Goal: Contribute content: Contribute content

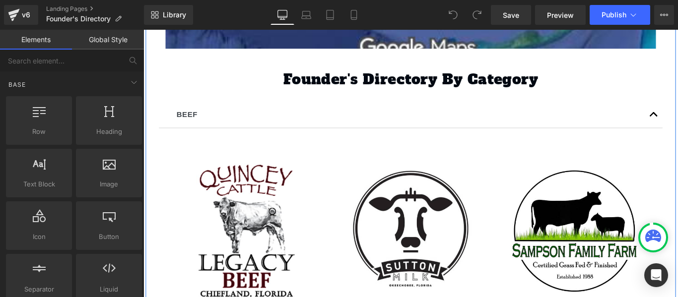
scroll to position [794, 0]
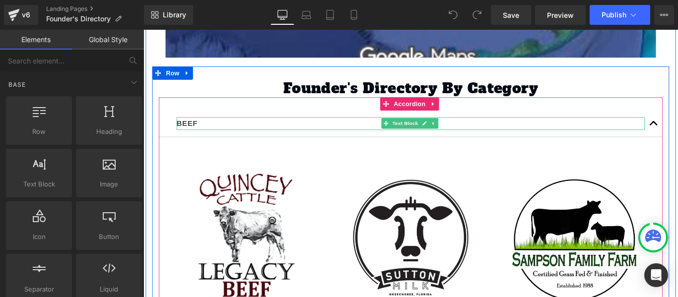
click at [208, 130] on p "BEEF" at bounding box center [444, 135] width 526 height 15
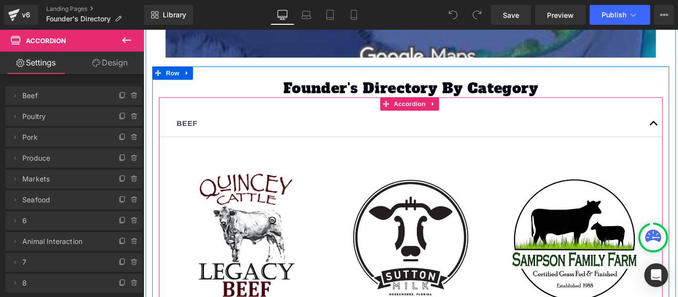
click at [204, 121] on div "BEEF Text Block" at bounding box center [444, 136] width 566 height 30
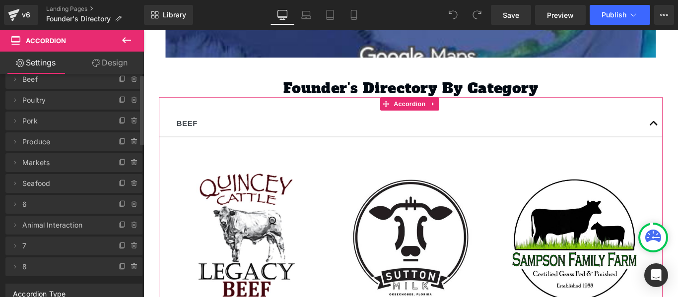
scroll to position [0, 0]
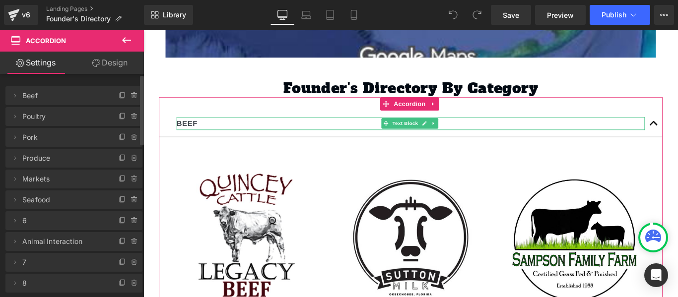
click at [35, 98] on span "Beef" at bounding box center [63, 95] width 83 height 19
click at [119, 96] on icon at bounding box center [123, 96] width 8 height 8
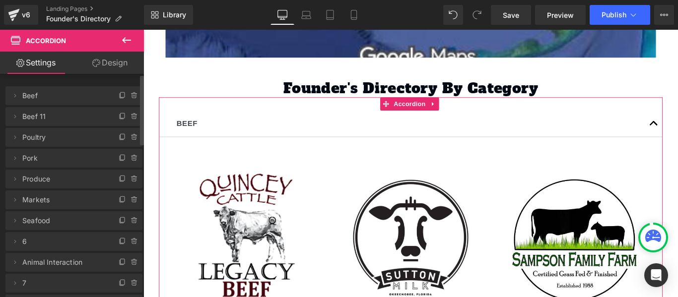
click at [14, 116] on icon at bounding box center [15, 117] width 8 height 8
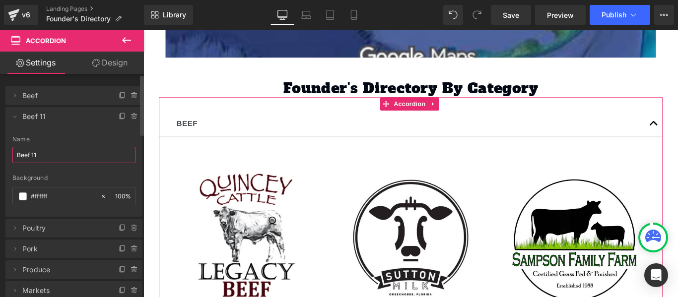
drag, startPoint x: 38, startPoint y: 155, endPoint x: 9, endPoint y: 153, distance: 28.9
click at [9, 153] on div "Beef 11 Name Beef 11 rgba(255, 255, 255, 1) Background #ffffff 100 %" at bounding box center [73, 176] width 137 height 81
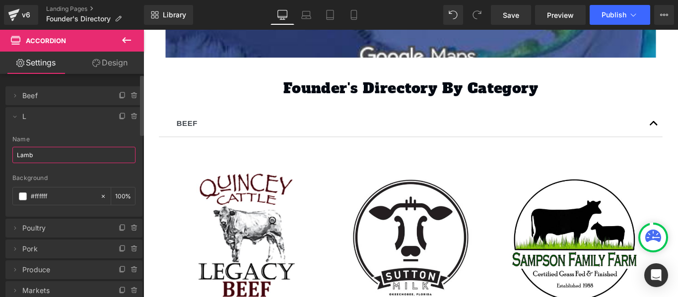
click at [38, 156] on input "Lamb" at bounding box center [73, 155] width 123 height 16
type input "Lamb"
click at [75, 168] on div "Name [PERSON_NAME]" at bounding box center [73, 155] width 123 height 39
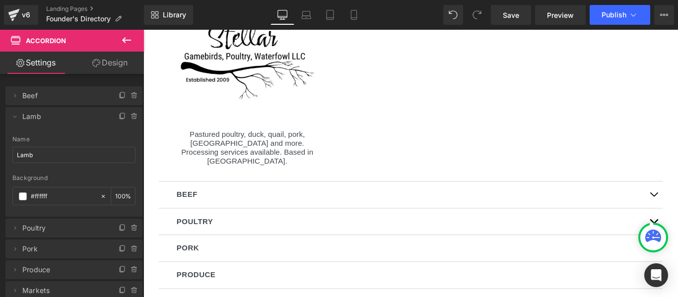
scroll to position [1341, 0]
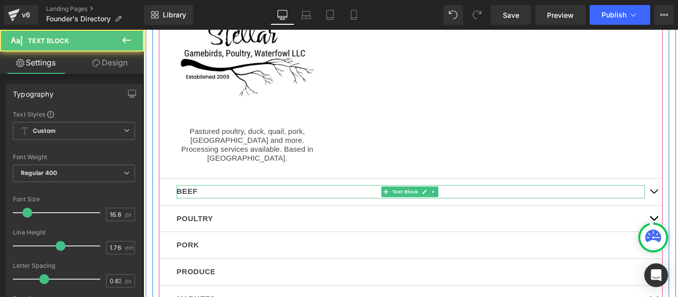
click at [198, 205] on p "BEEF" at bounding box center [444, 212] width 526 height 15
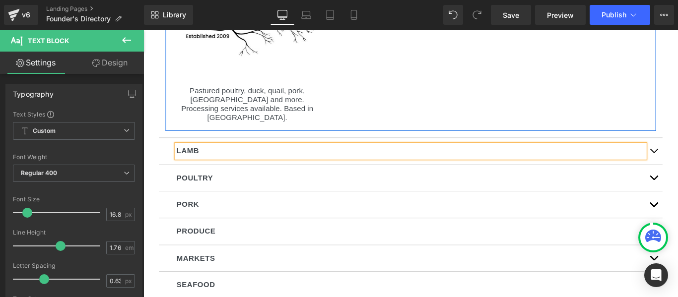
scroll to position [1390, 0]
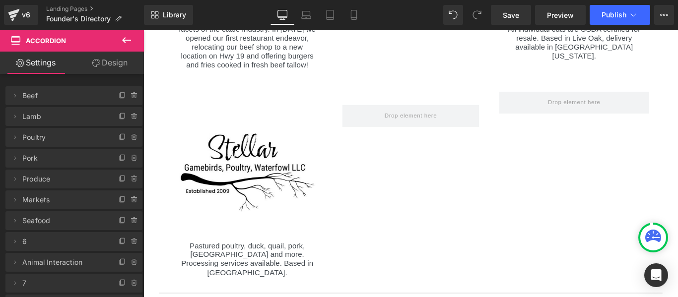
scroll to position [1266, 0]
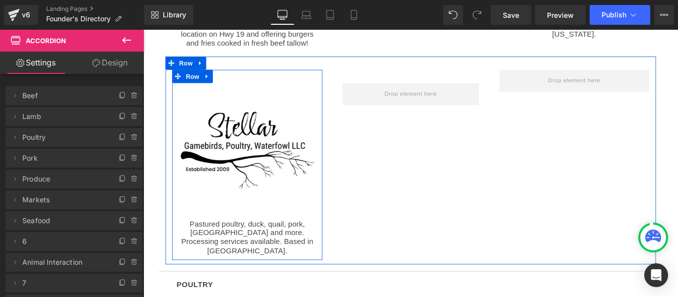
click at [214, 80] on icon at bounding box center [215, 82] width 2 height 4
click at [237, 79] on icon at bounding box center [240, 82] width 7 height 7
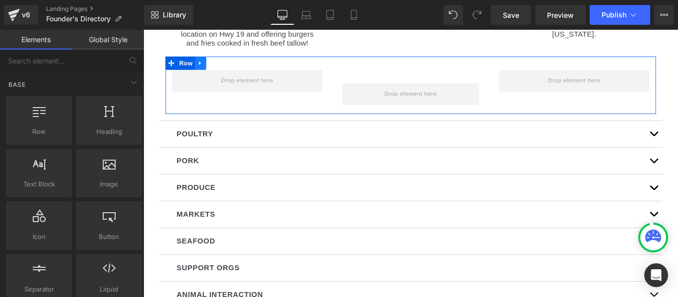
click at [206, 66] on icon at bounding box center [207, 68] width 2 height 4
click at [231, 64] on icon at bounding box center [233, 67] width 7 height 7
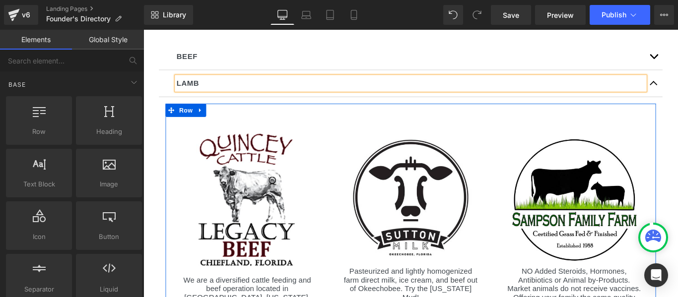
scroll to position [869, 0]
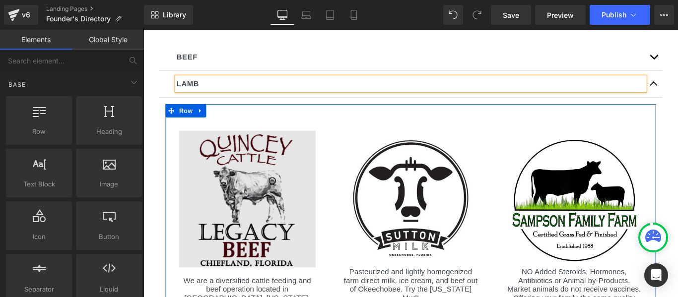
click at [284, 162] on img at bounding box center [260, 220] width 154 height 154
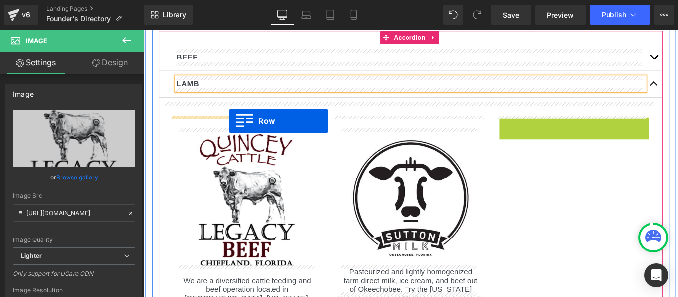
drag, startPoint x: 561, startPoint y: 133, endPoint x: 239, endPoint y: 133, distance: 321.7
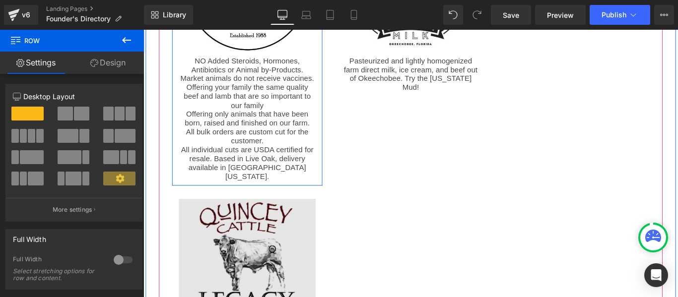
scroll to position [1167, 0]
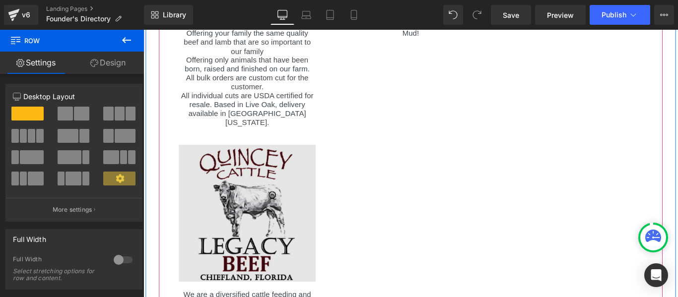
click at [208, 167] on img at bounding box center [260, 236] width 154 height 154
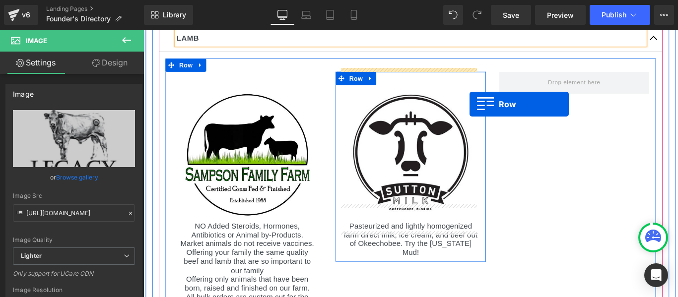
scroll to position [919, 0]
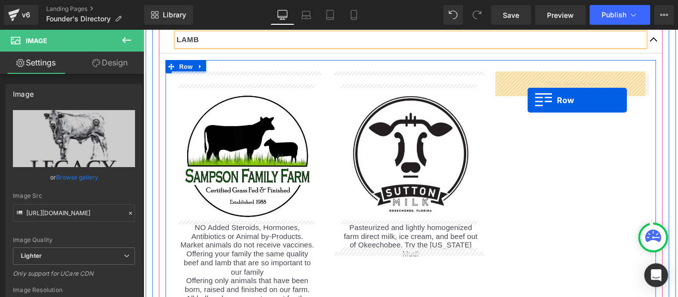
drag, startPoint x: 181, startPoint y: 137, endPoint x: 575, endPoint y: 109, distance: 395.2
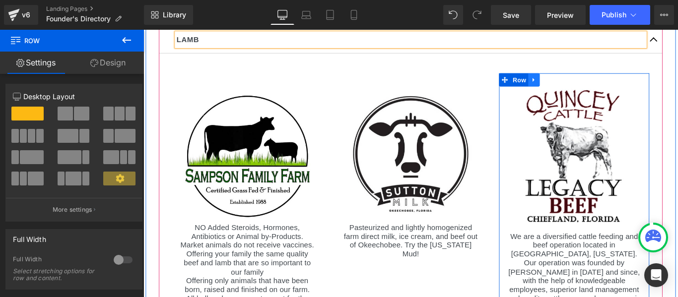
click at [579, 85] on icon at bounding box center [582, 85] width 7 height 7
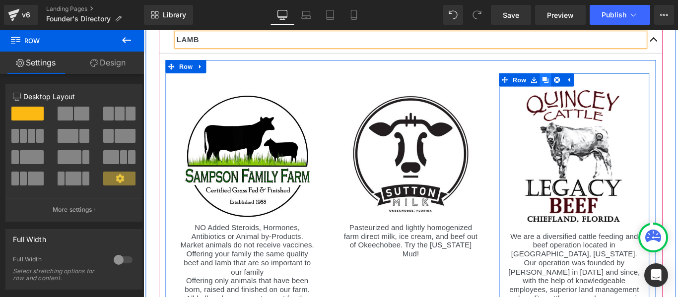
click at [594, 85] on icon at bounding box center [595, 86] width 7 height 7
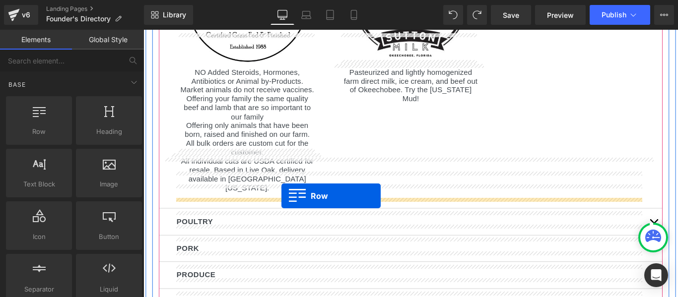
scroll to position [1130, 0]
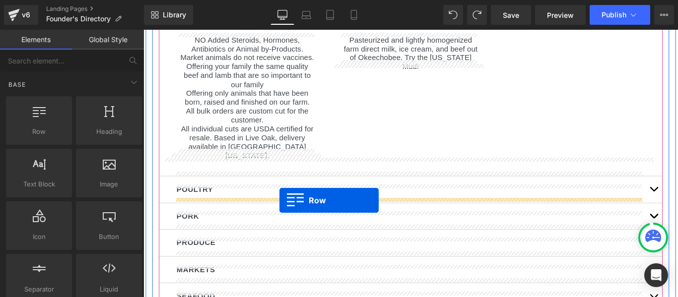
drag, startPoint x: 547, startPoint y: 63, endPoint x: 296, endPoint y: 221, distance: 296.2
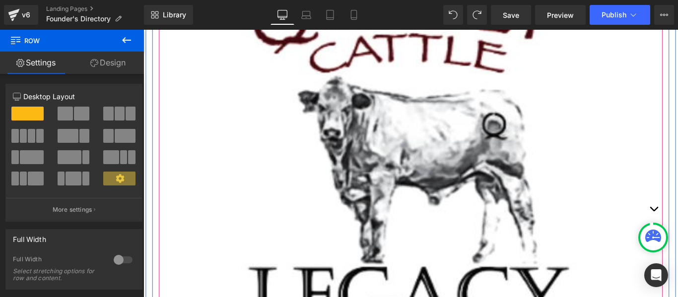
scroll to position [1527, 0]
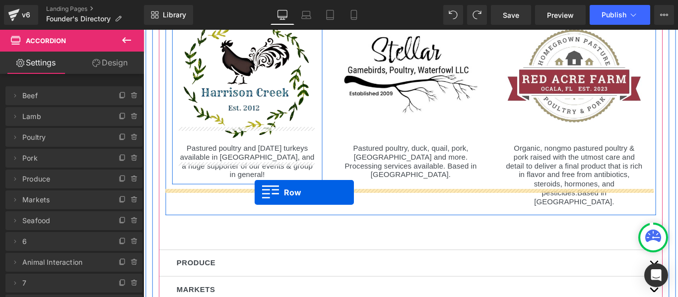
scroll to position [1109, 0]
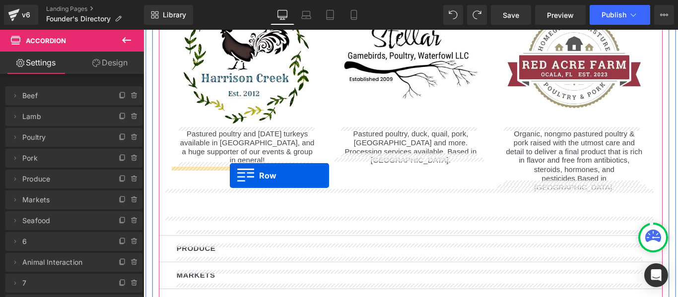
drag, startPoint x: 184, startPoint y: 208, endPoint x: 241, endPoint y: 194, distance: 58.3
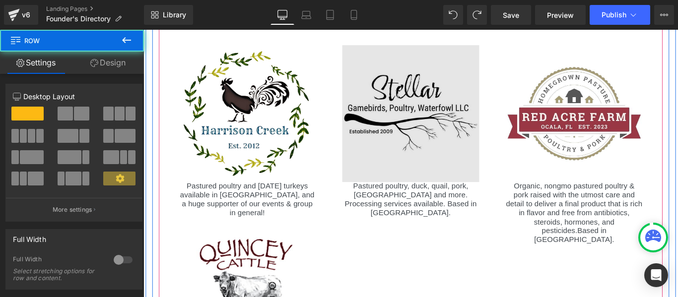
scroll to position [935, 0]
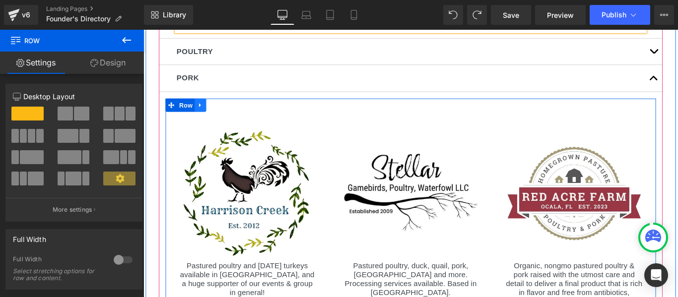
click at [204, 111] on icon at bounding box center [207, 114] width 7 height 7
click at [218, 113] on icon at bounding box center [220, 114] width 7 height 7
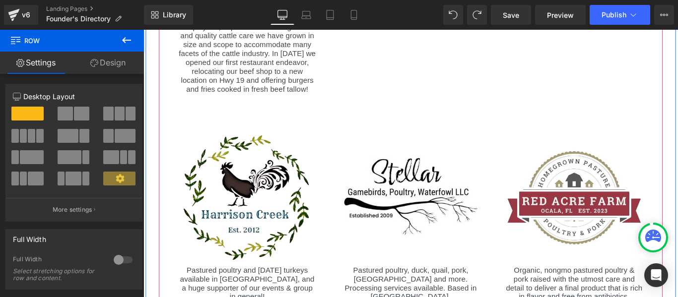
scroll to position [1517, 0]
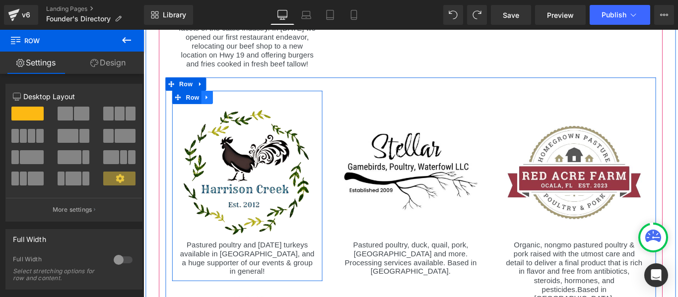
click at [213, 102] on icon at bounding box center [215, 105] width 7 height 7
click at [237, 102] on icon at bounding box center [240, 105] width 7 height 7
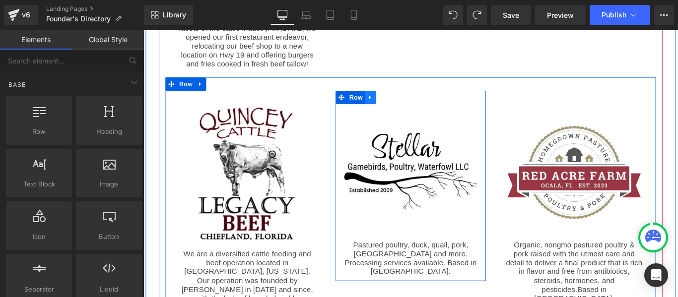
click at [396, 102] on icon at bounding box center [398, 105] width 7 height 7
click at [421, 102] on icon at bounding box center [424, 105] width 7 height 7
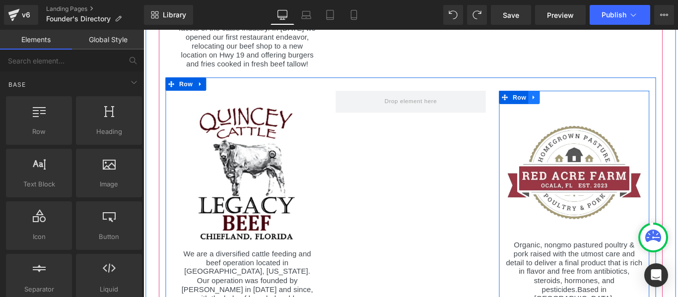
click at [581, 102] on icon at bounding box center [582, 105] width 7 height 7
click at [605, 102] on icon at bounding box center [608, 105] width 7 height 7
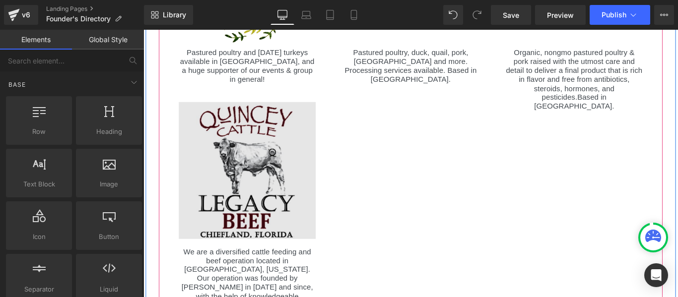
scroll to position [1169, 0]
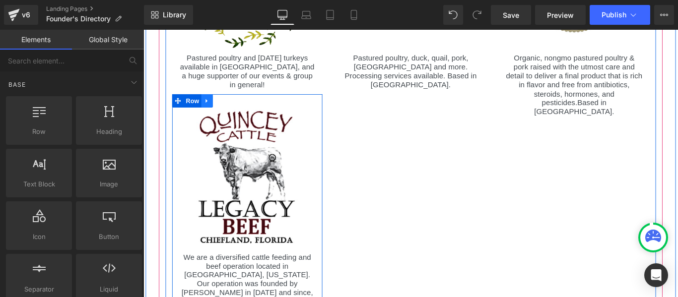
click at [214, 107] on icon at bounding box center [215, 109] width 2 height 4
click at [240, 110] on link at bounding box center [240, 109] width 13 height 15
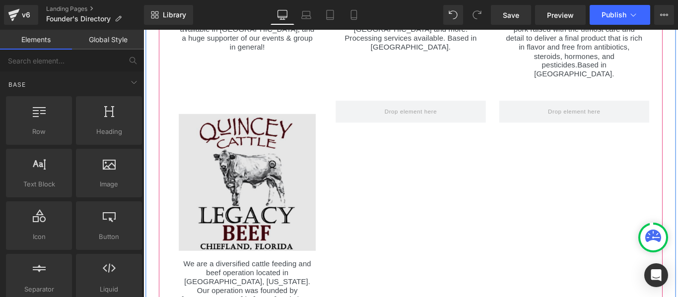
scroll to position [1318, 0]
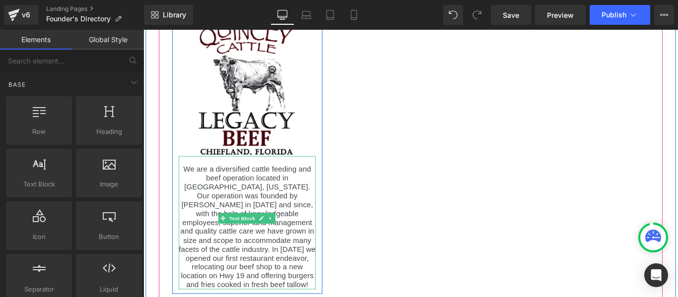
click at [251, 182] on p "We are a diversiﬁed cattle feeding and beef operation located in [GEOGRAPHIC_DA…" at bounding box center [260, 252] width 154 height 140
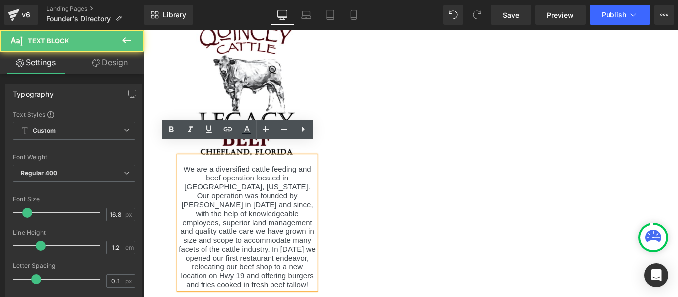
click at [302, 292] on p "We are a diversiﬁed cattle feeding and beef operation located in [GEOGRAPHIC_DA…" at bounding box center [260, 252] width 154 height 140
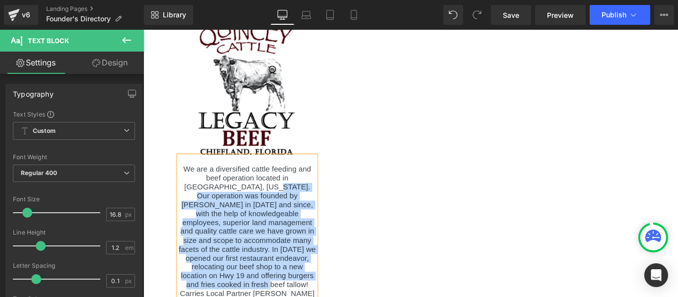
drag, startPoint x: 256, startPoint y: 294, endPoint x: 212, endPoint y: 196, distance: 107.6
click at [212, 196] on p "We are a diversiﬁed cattle feeding and beef operation located in [GEOGRAPHIC_DA…" at bounding box center [260, 262] width 154 height 160
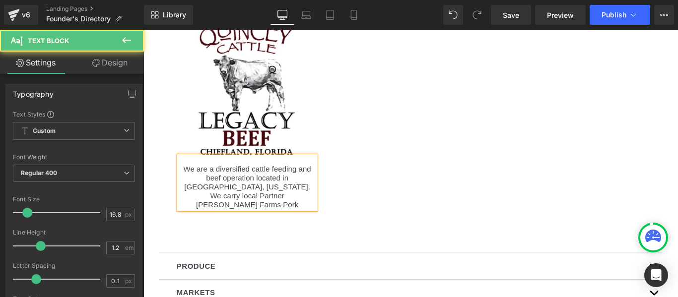
click at [266, 190] on p "We are a diversiﬁed cattle feeding and beef operation located in [GEOGRAPHIC_DA…" at bounding box center [260, 207] width 154 height 50
click at [304, 201] on p "We are a diversiﬁed cattle feeding and beef operation located in [GEOGRAPHIC_DA…" at bounding box center [260, 207] width 154 height 50
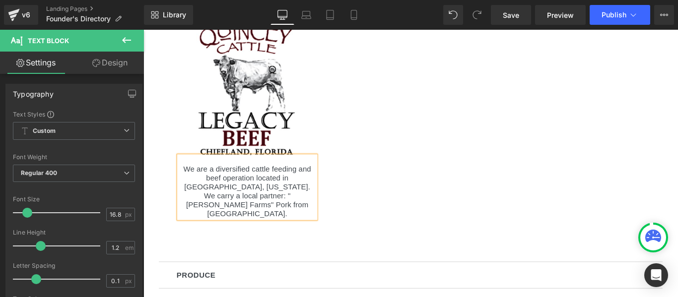
drag, startPoint x: 371, startPoint y: 136, endPoint x: 389, endPoint y: 150, distance: 23.0
click at [371, 136] on div "Image We are a diversiﬁed cattle feeding and beef operation located in [GEOGRAP…" at bounding box center [443, 120] width 551 height 264
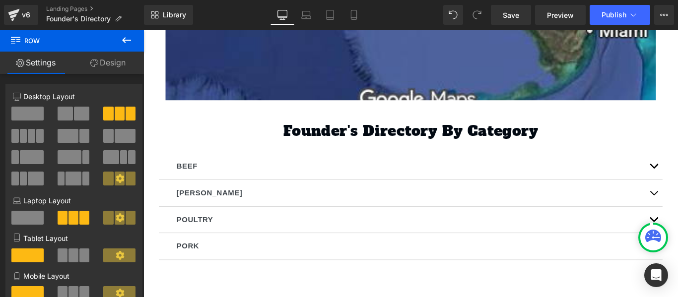
scroll to position [722, 0]
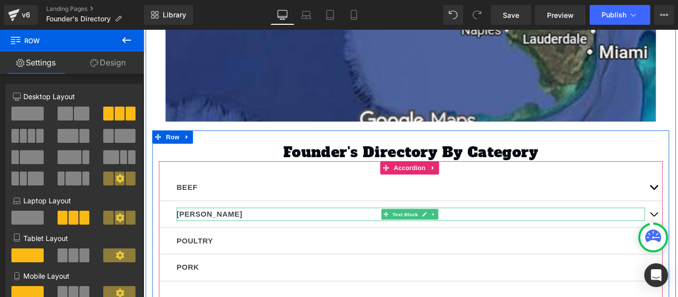
click at [196, 232] on strong "[PERSON_NAME]" at bounding box center [218, 236] width 74 height 9
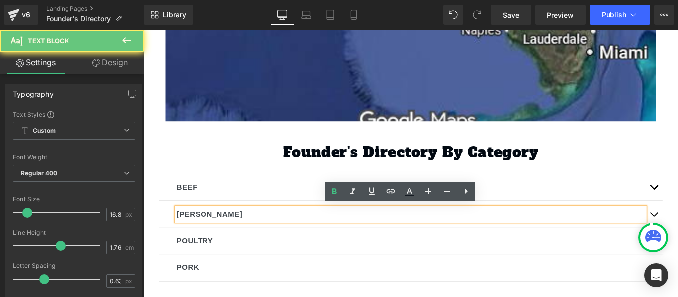
click at [197, 235] on p "[PERSON_NAME]" at bounding box center [444, 237] width 526 height 15
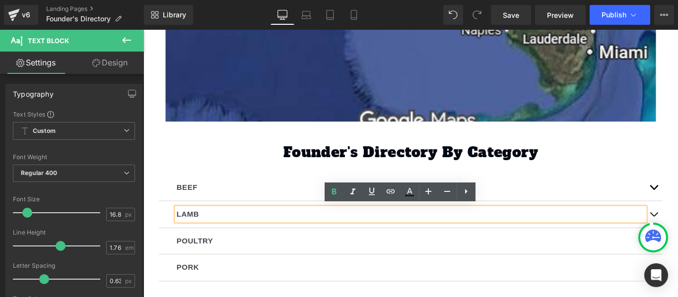
drag, startPoint x: 713, startPoint y: 235, endPoint x: 695, endPoint y: 232, distance: 18.6
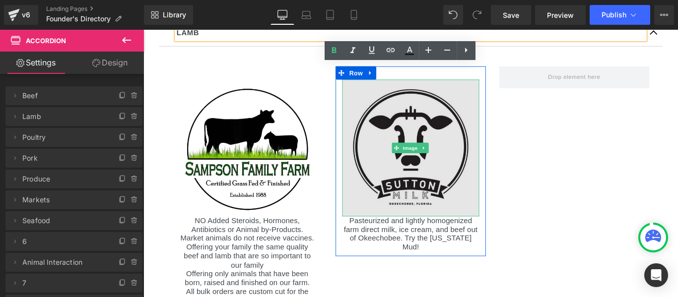
scroll to position [871, 0]
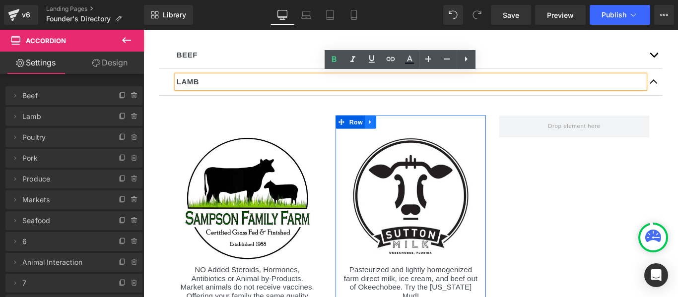
click at [397, 131] on icon at bounding box center [398, 133] width 7 height 7
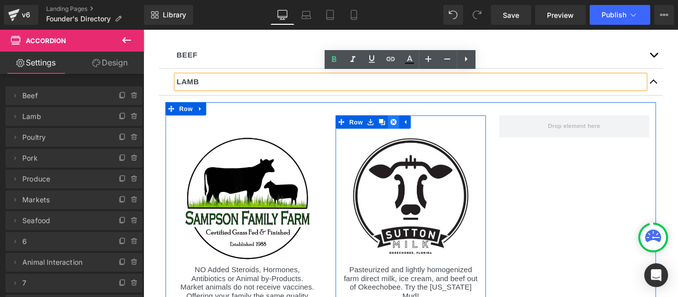
click at [422, 130] on icon at bounding box center [424, 133] width 7 height 7
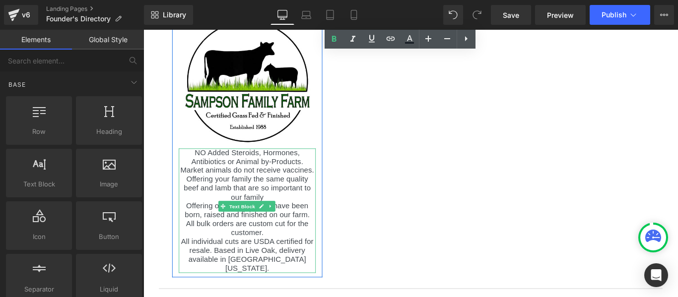
scroll to position [1020, 0]
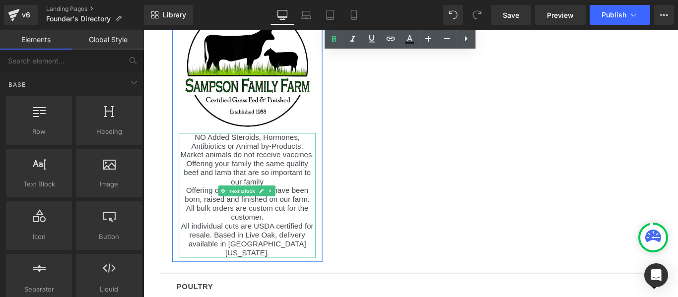
click at [278, 261] on p "All individual cuts are USDA certified for resale. Based in Live Oak, delivery …" at bounding box center [260, 266] width 154 height 40
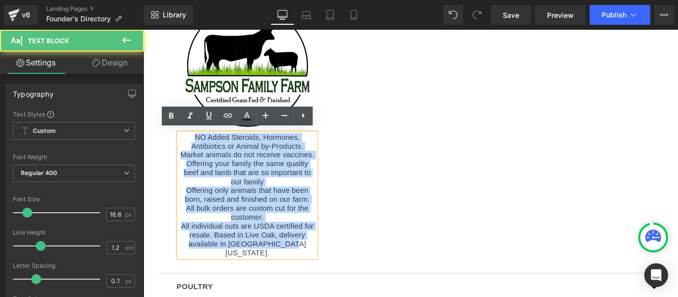
drag, startPoint x: 312, startPoint y: 273, endPoint x: 197, endPoint y: 150, distance: 167.9
click at [197, 150] on div "NO Added Steroids, Hormones, Antibiotics or Animal by-Products. Market animals …" at bounding box center [260, 216] width 154 height 140
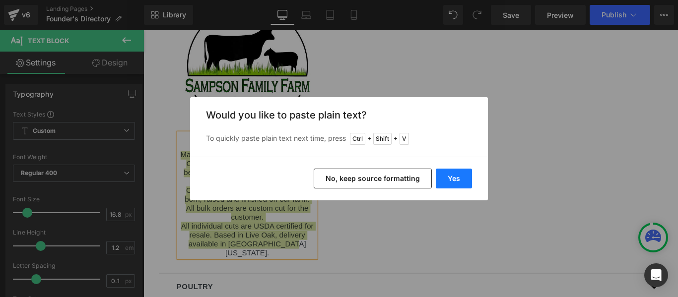
click at [452, 174] on button "Yes" at bounding box center [454, 179] width 36 height 20
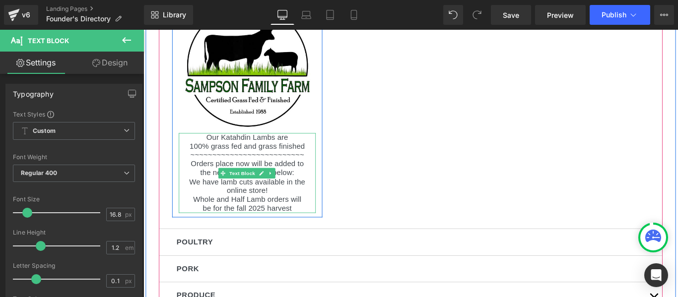
click at [316, 227] on p "be for the fall 2025 harvest" at bounding box center [260, 231] width 154 height 10
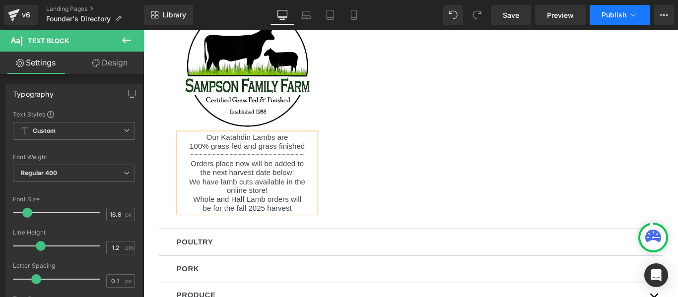
click at [609, 15] on span "Publish" at bounding box center [614, 15] width 25 height 8
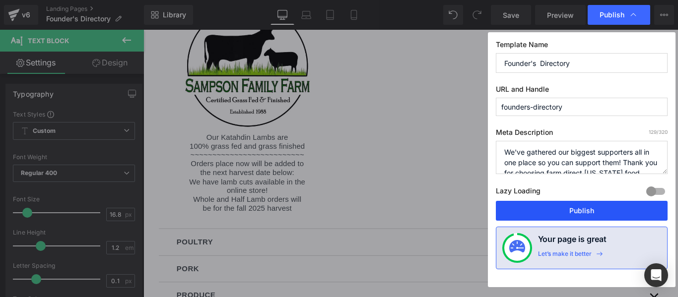
click at [581, 208] on button "Publish" at bounding box center [582, 211] width 172 height 20
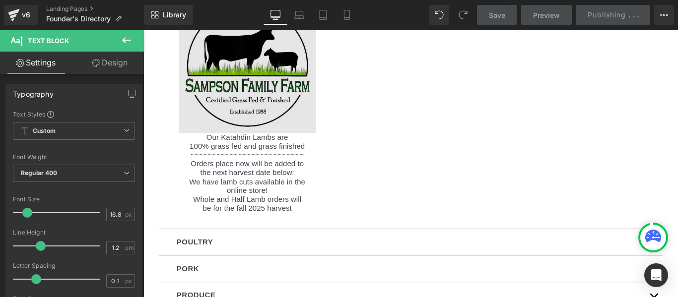
scroll to position [921, 0]
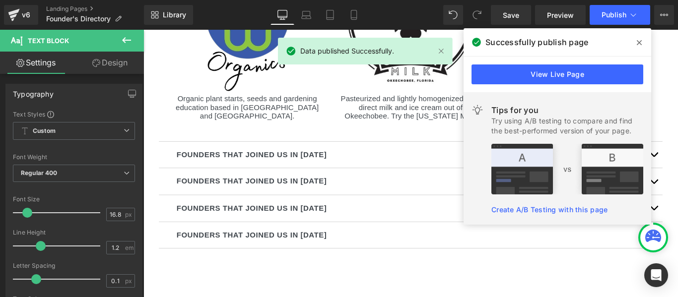
scroll to position [1715, 0]
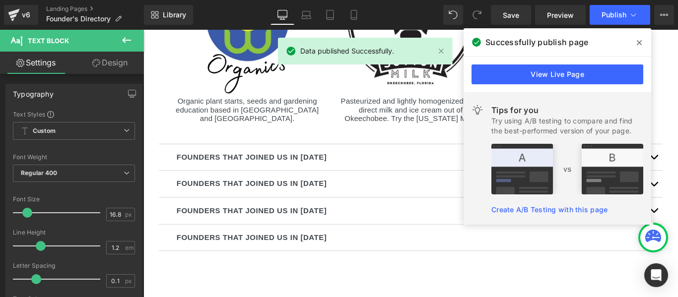
click at [638, 44] on icon at bounding box center [639, 42] width 5 height 5
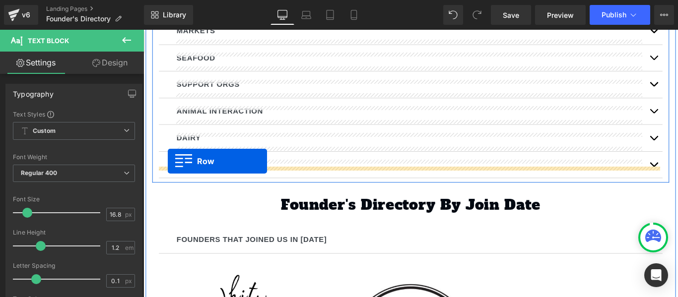
scroll to position [894, 0]
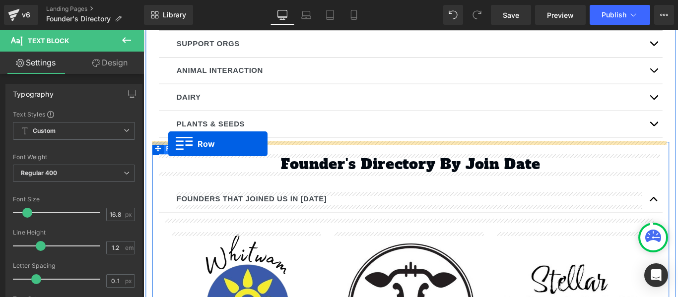
drag, startPoint x: 166, startPoint y: 93, endPoint x: 171, endPoint y: 158, distance: 64.7
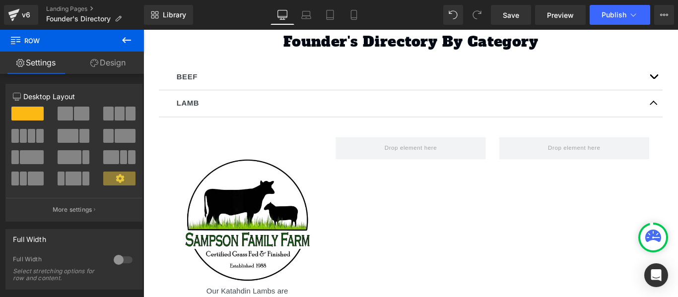
scroll to position [348, 0]
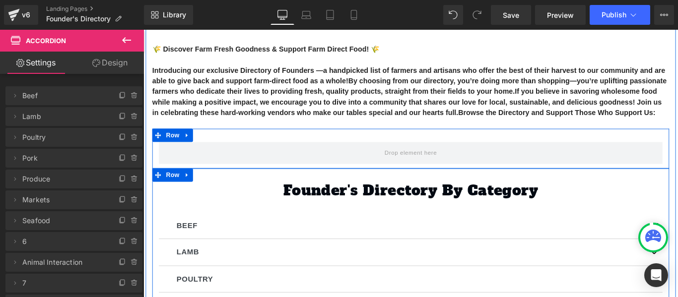
scroll to position [149, 0]
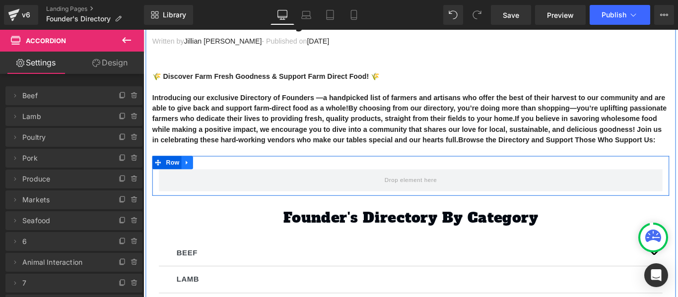
click at [191, 180] on icon at bounding box center [192, 178] width 7 height 7
click at [216, 177] on icon at bounding box center [218, 179] width 7 height 7
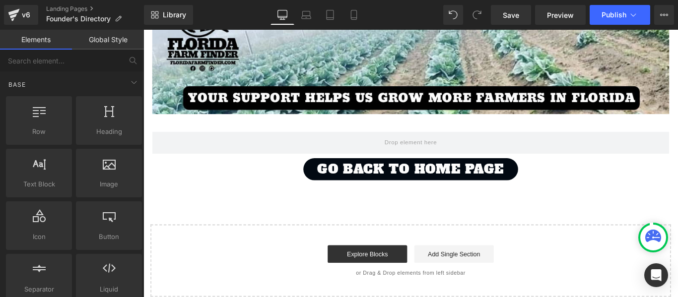
scroll to position [1793, 0]
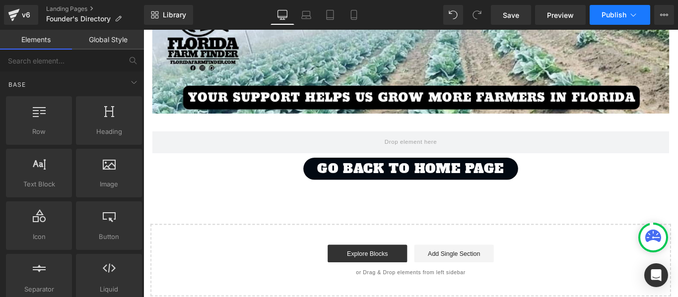
click at [610, 16] on span "Publish" at bounding box center [614, 15] width 25 height 8
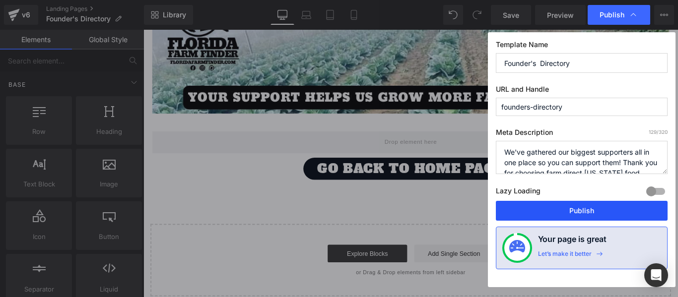
click at [592, 206] on button "Publish" at bounding box center [582, 211] width 172 height 20
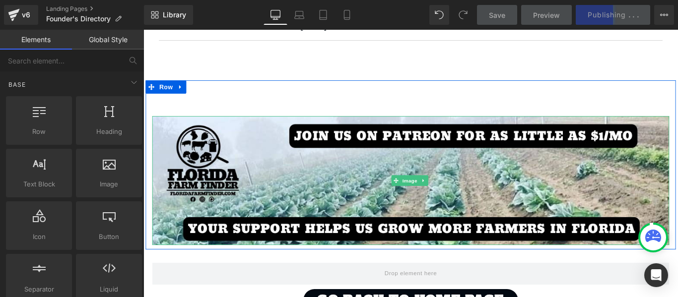
scroll to position [1644, 0]
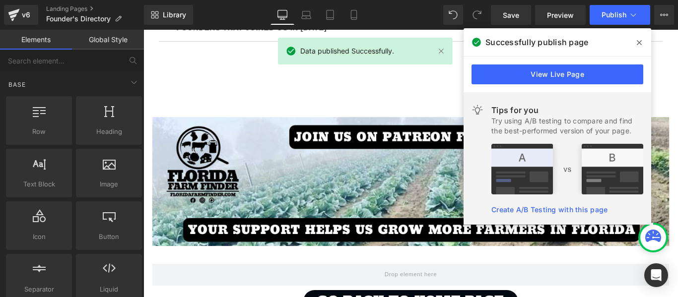
click at [641, 43] on icon at bounding box center [639, 43] width 5 height 8
